Goal: Task Accomplishment & Management: Manage account settings

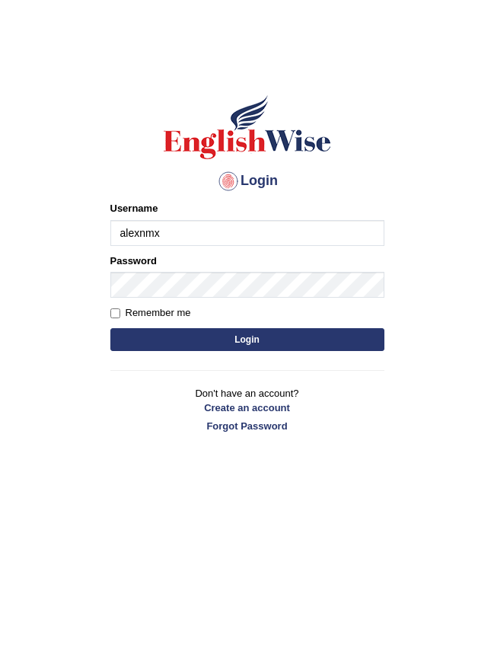
type input "alexnmx"
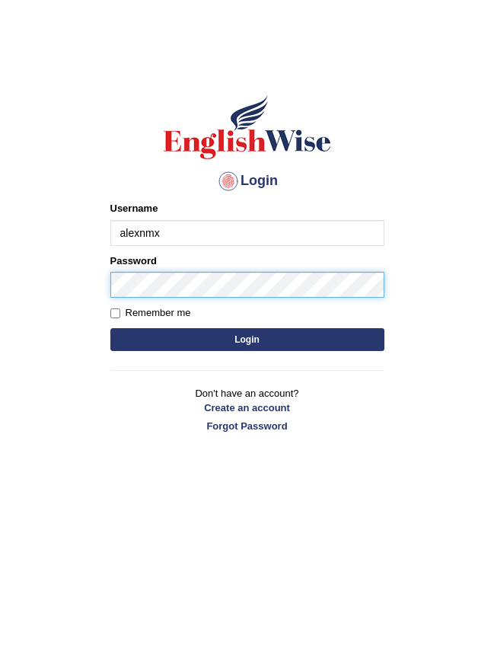
click at [247, 339] on button "Login" at bounding box center [247, 339] width 274 height 23
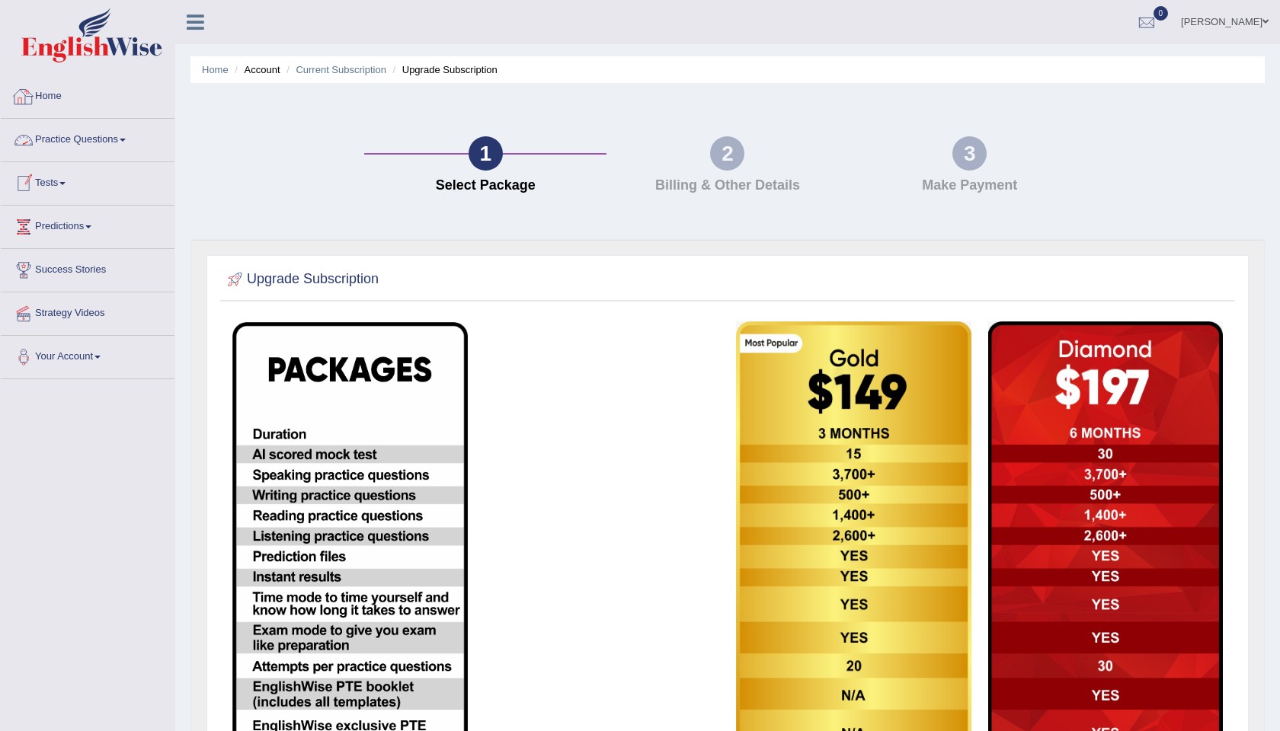
click at [60, 138] on link "Practice Questions" at bounding box center [88, 138] width 174 height 38
